Goal: Information Seeking & Learning: Learn about a topic

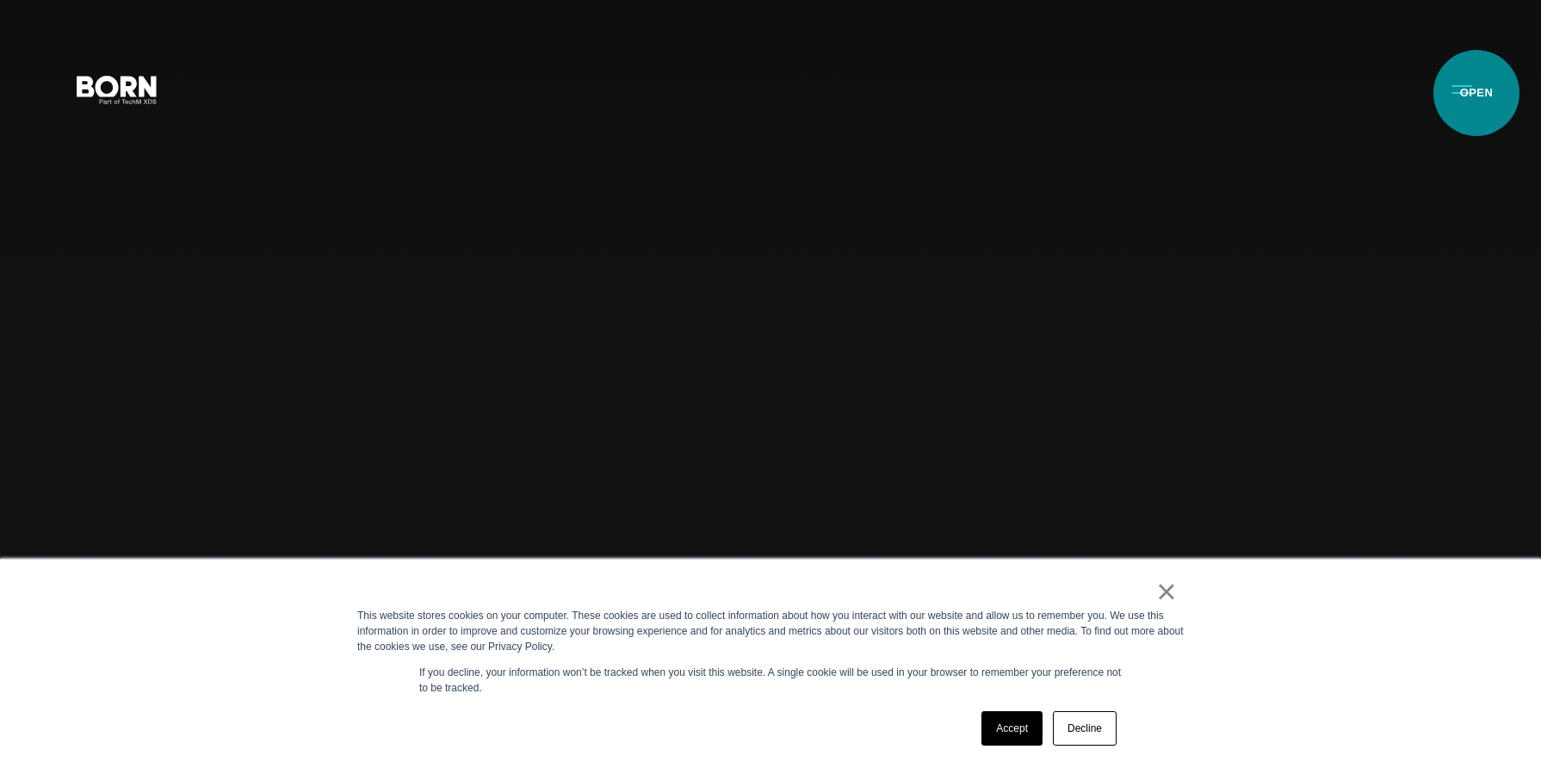
click at [1477, 93] on button "Primary Menu" at bounding box center [1462, 89] width 41 height 36
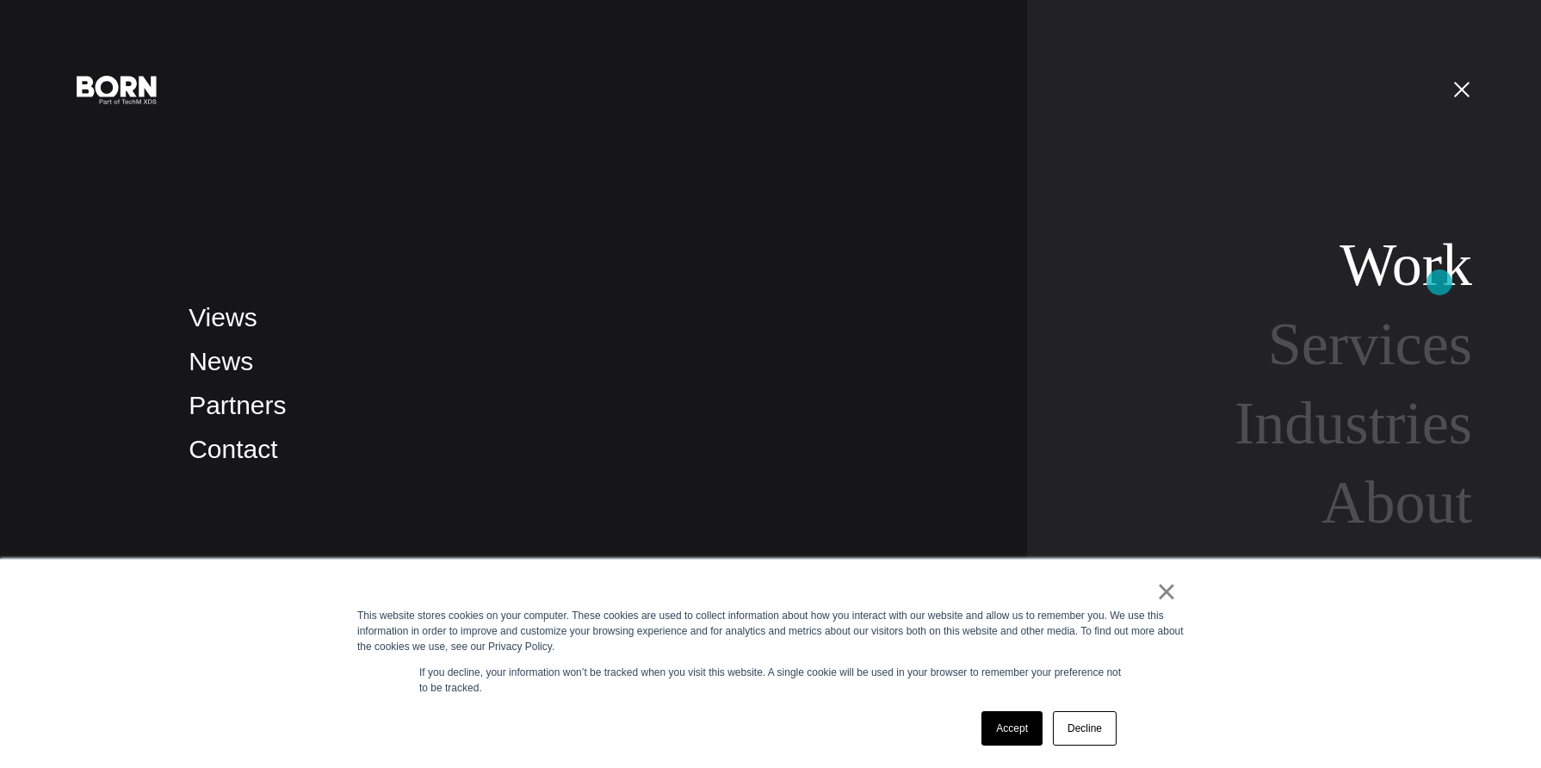
click at [1440, 282] on link "Work" at bounding box center [1406, 265] width 133 height 66
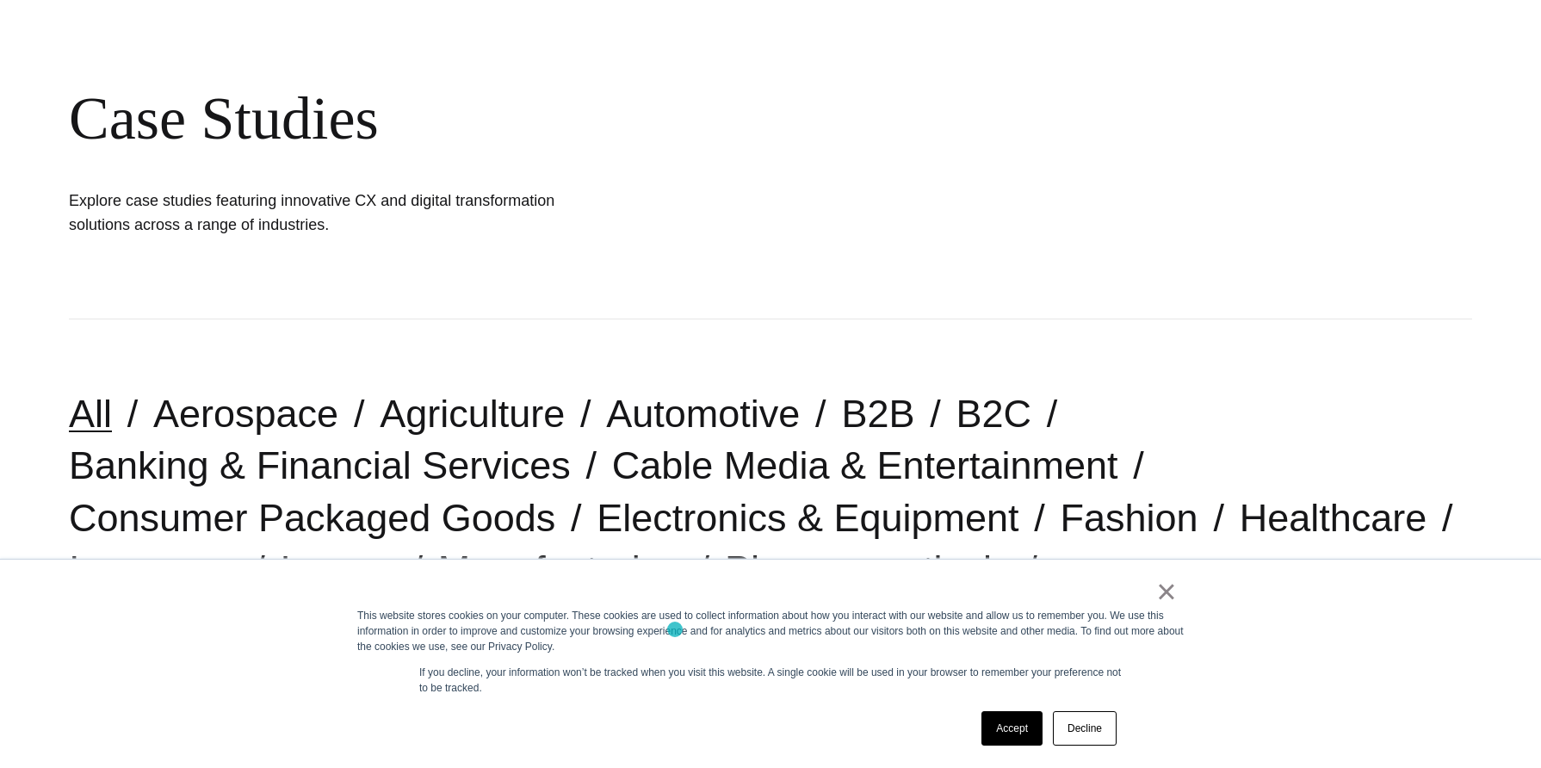
scroll to position [287, 0]
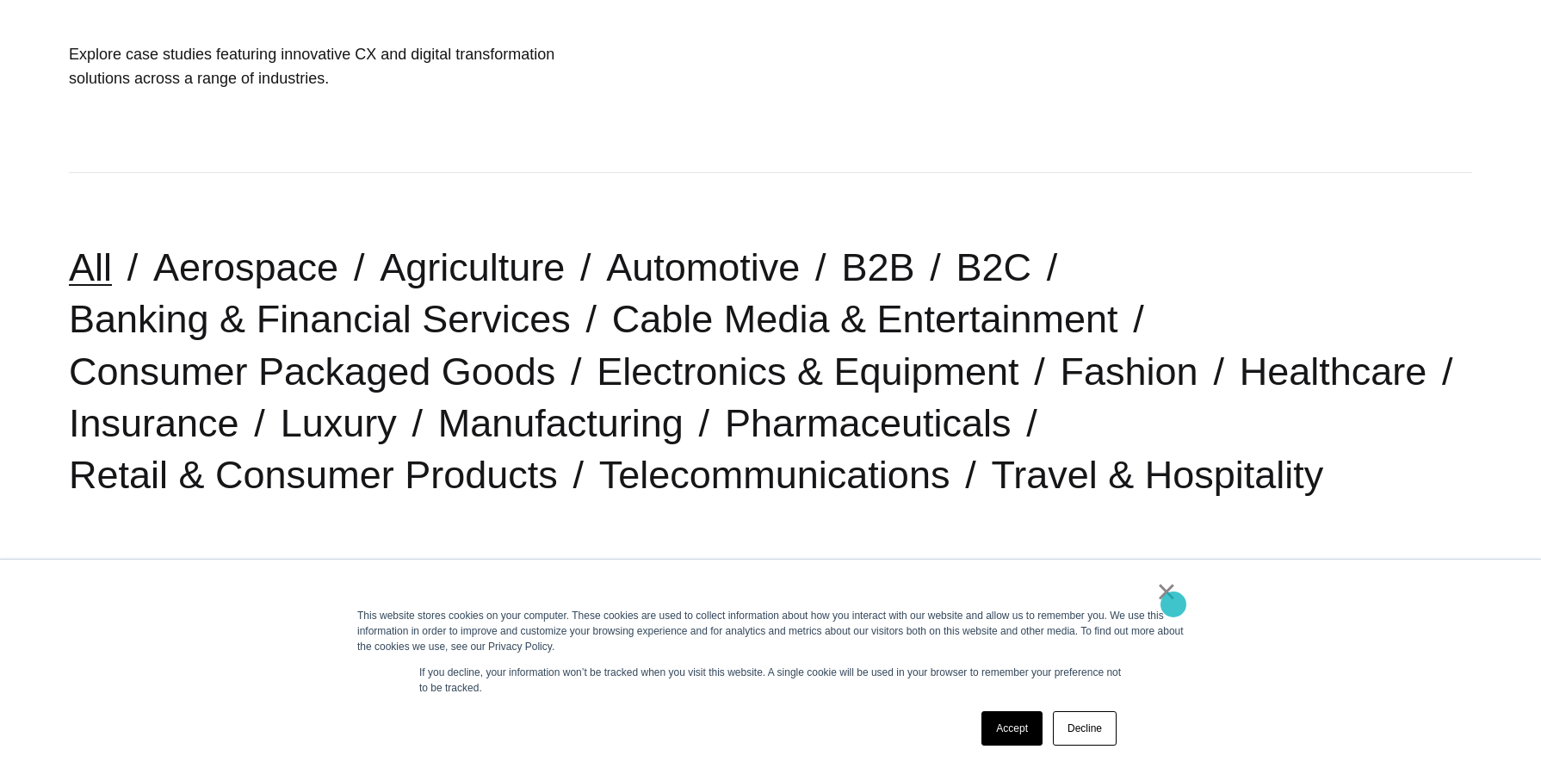
click at [1174, 599] on link "×" at bounding box center [1167, 592] width 21 height 16
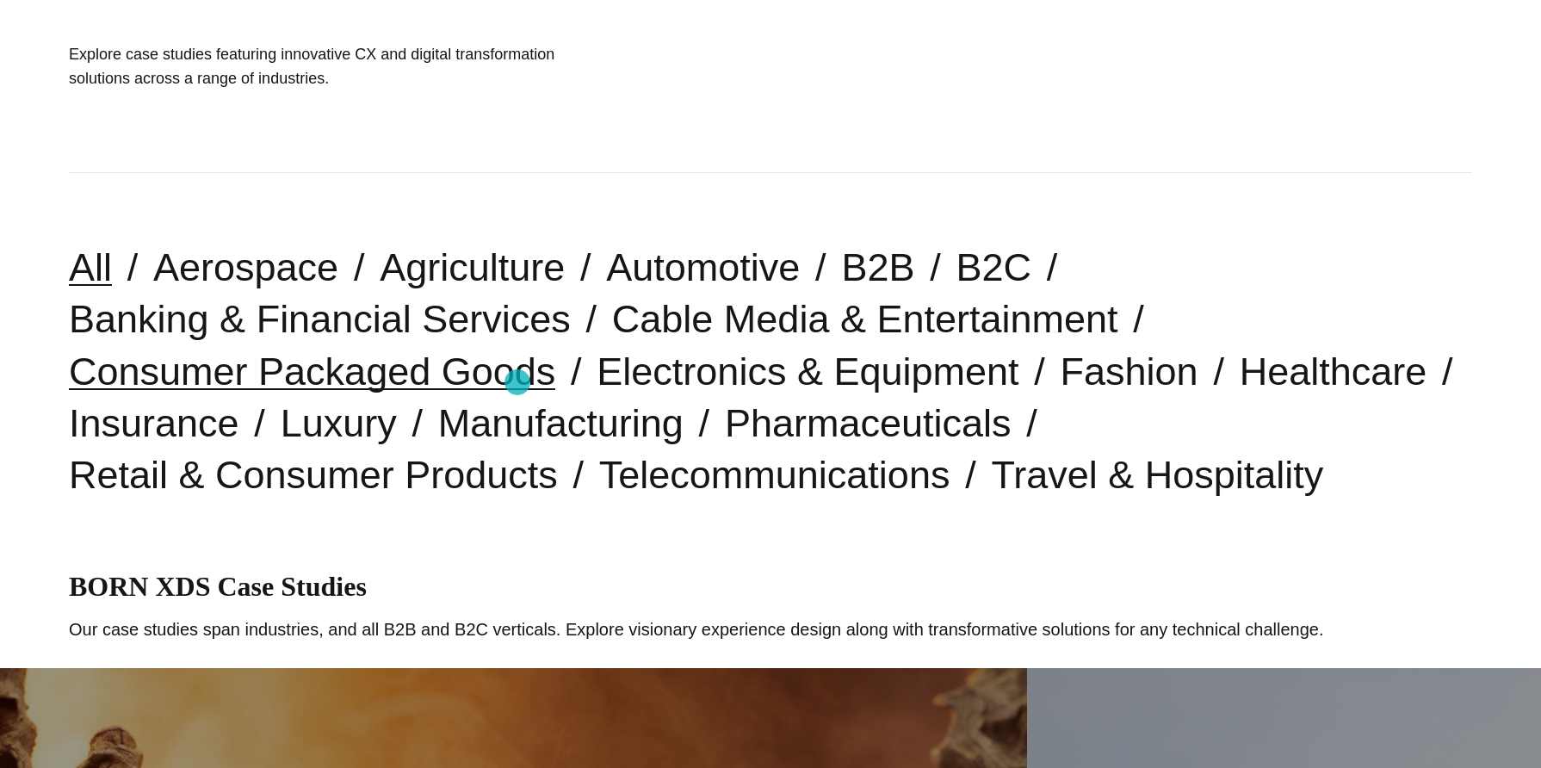
click at [518, 382] on link "Consumer Packaged Goods" at bounding box center [312, 372] width 487 height 44
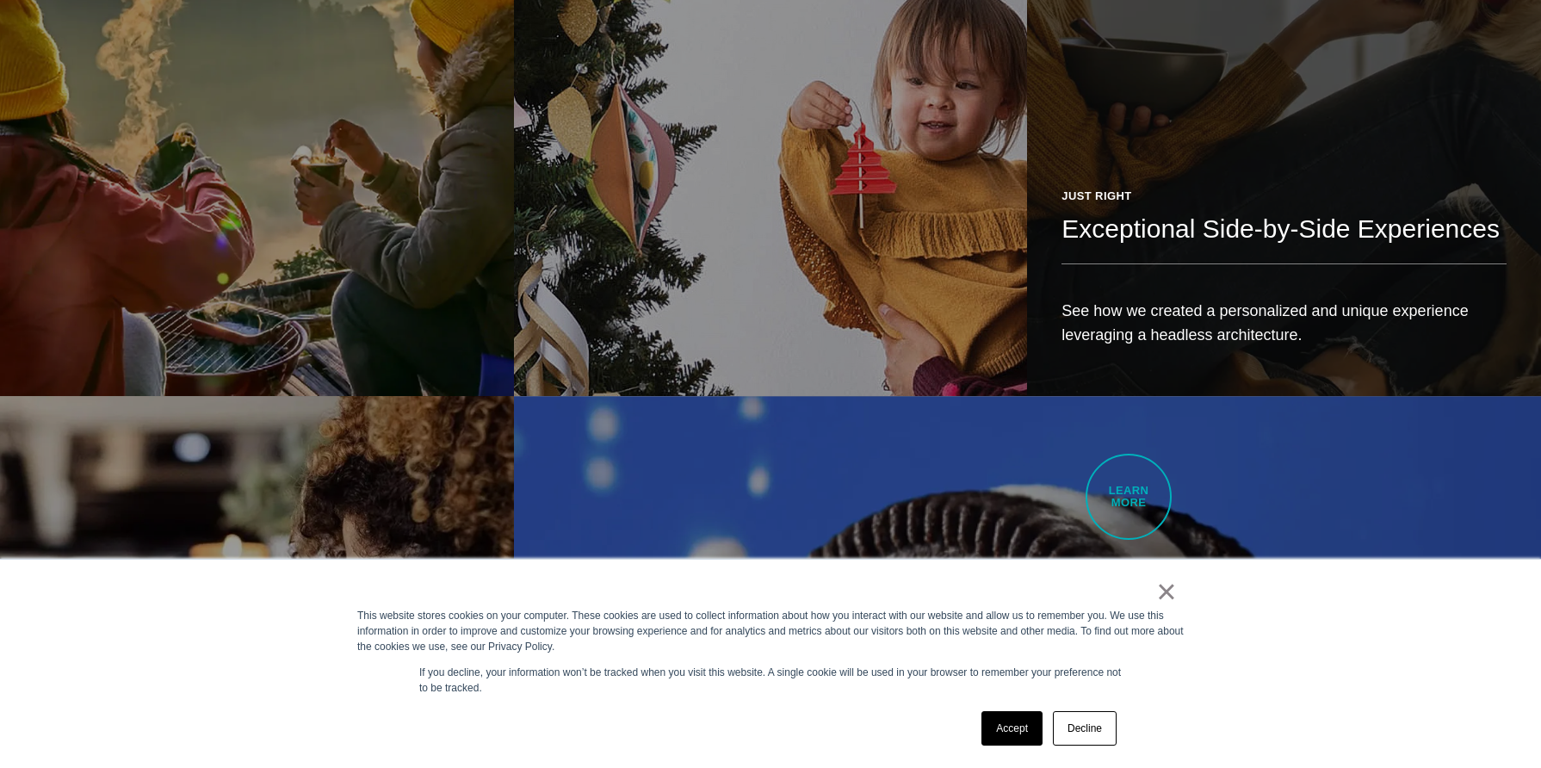
scroll to position [1550, 0]
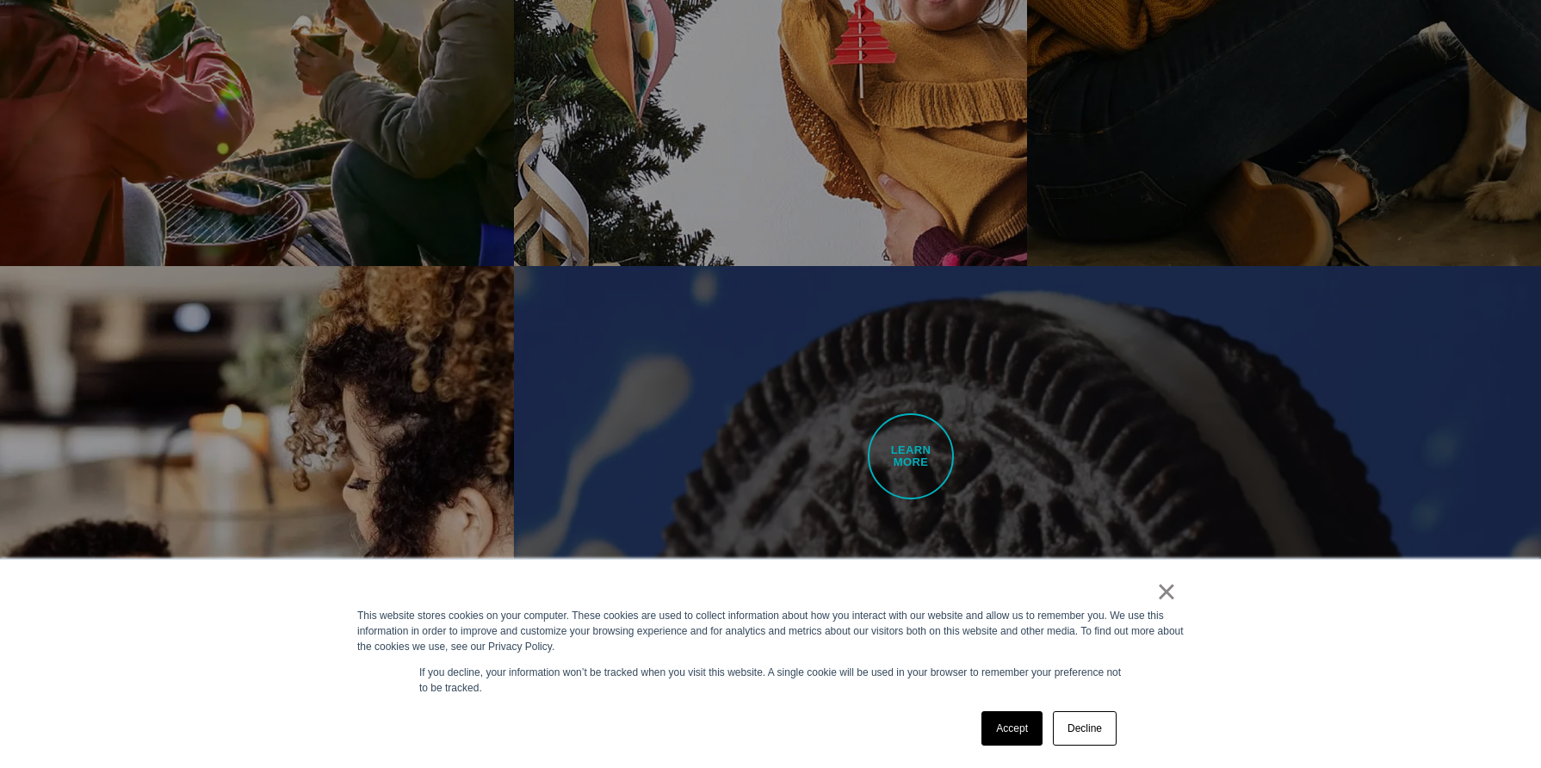
click at [911, 456] on link "Oreo Personalization Paired With a Powerful Digital Stack Bringing brand story …" at bounding box center [1027, 670] width 1027 height 809
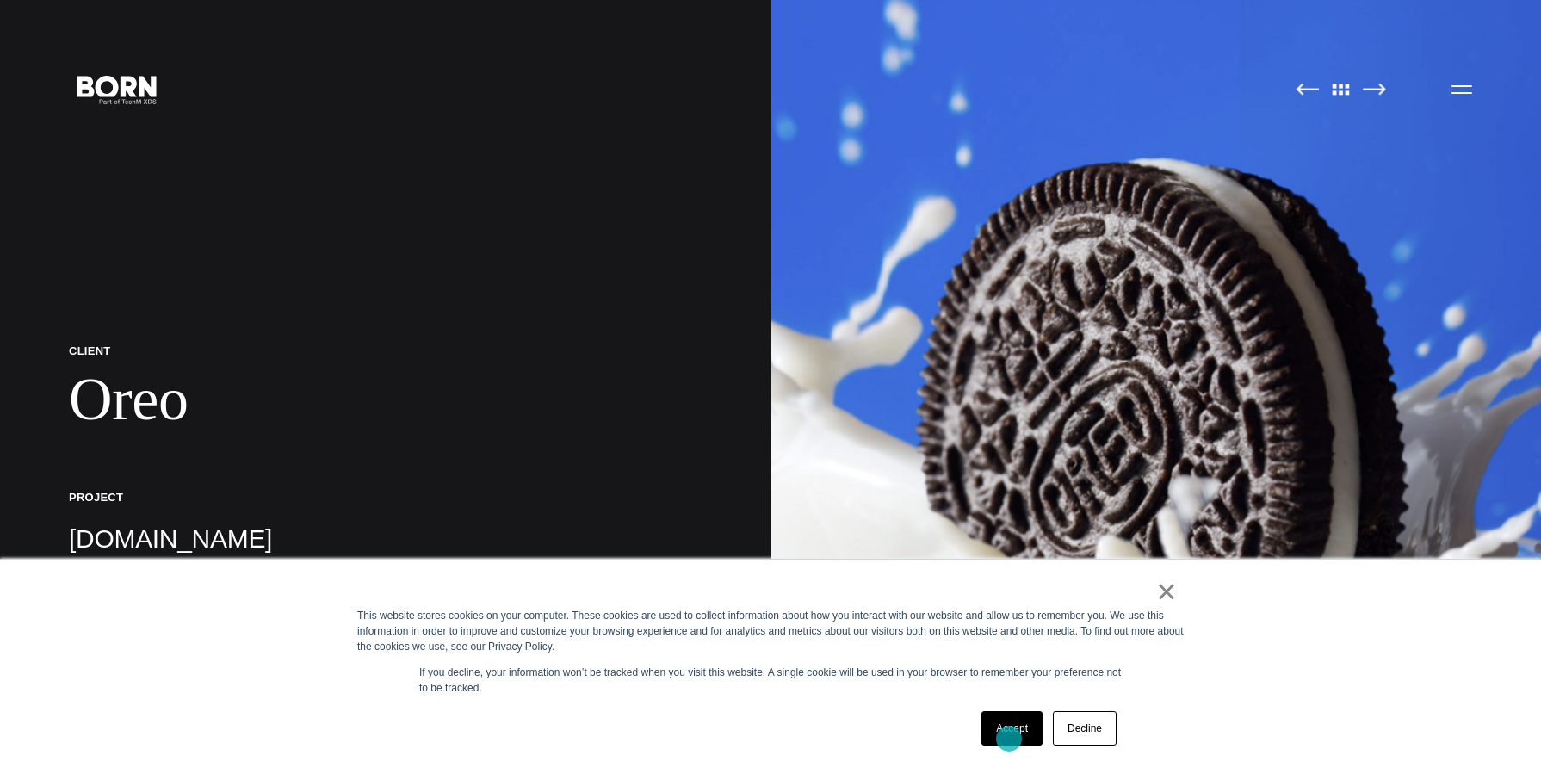
click at [1009, 739] on link "Accept" at bounding box center [1012, 728] width 61 height 34
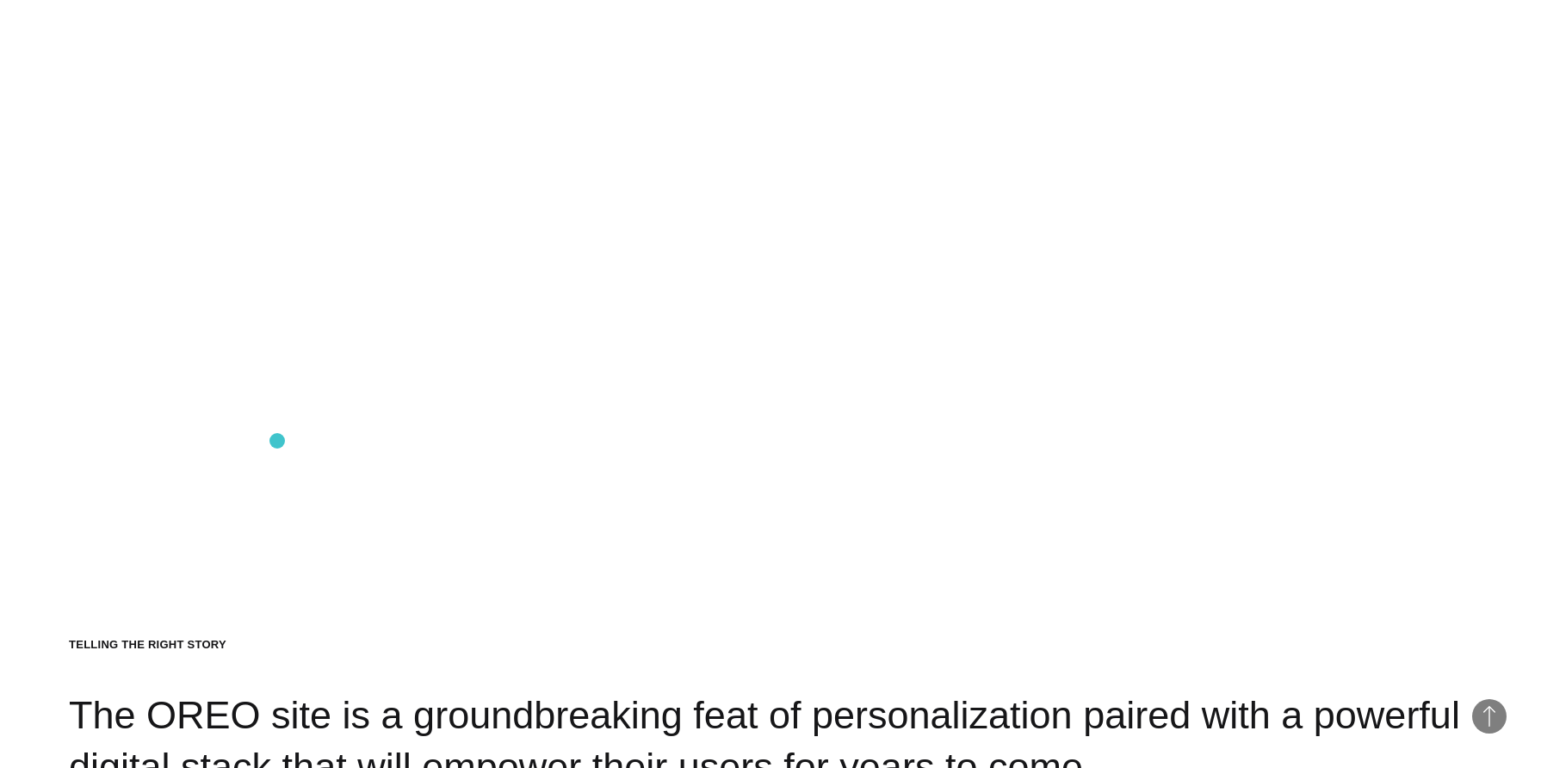
scroll to position [19951, 0]
